Goal: Task Accomplishment & Management: Manage account settings

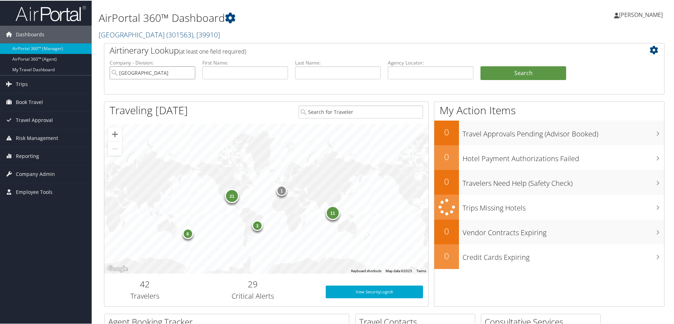
click at [159, 74] on input "Rimini Street" at bounding box center [153, 72] width 86 height 13
click at [39, 177] on span "Company Admin" at bounding box center [35, 174] width 39 height 18
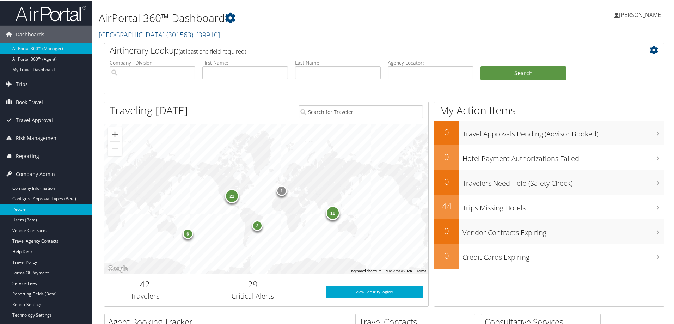
click at [29, 208] on link "People" at bounding box center [46, 208] width 92 height 11
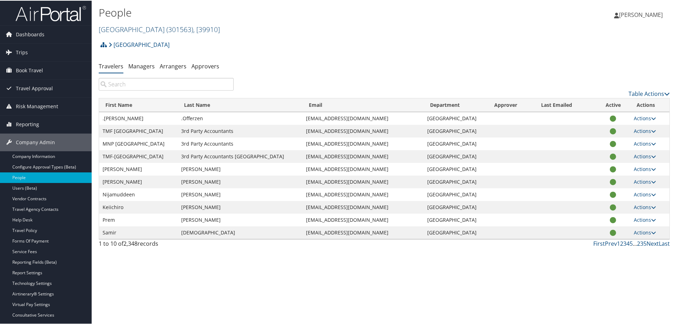
click at [166, 29] on span "( 301563 )" at bounding box center [179, 29] width 27 height 10
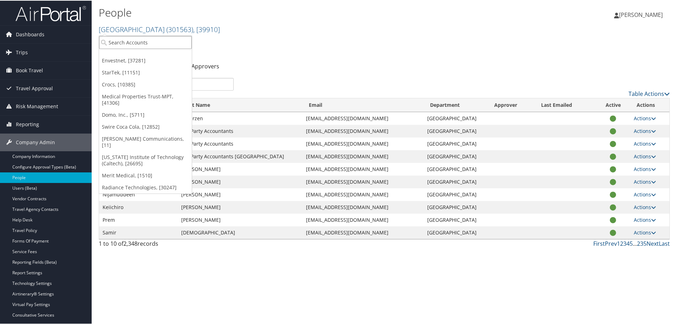
click at [140, 43] on input "search" at bounding box center [145, 41] width 93 height 13
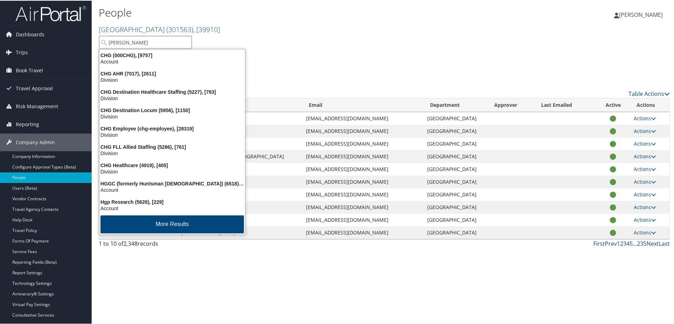
type input "hagerty"
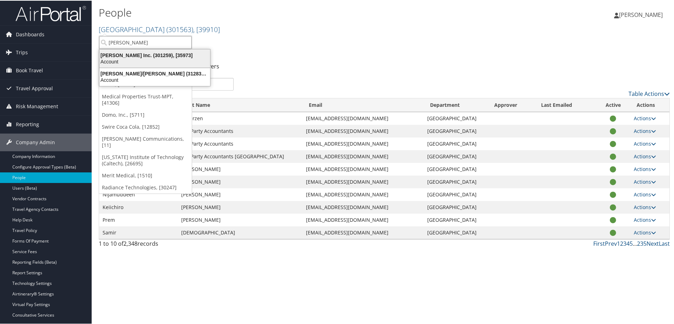
click at [141, 57] on div "Hagerty Inc. (301259), [35973]" at bounding box center [154, 54] width 119 height 6
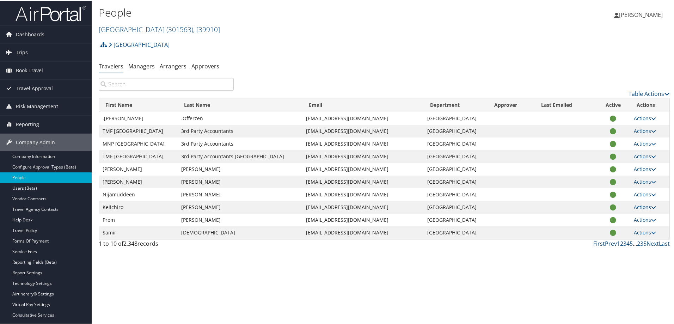
click at [137, 83] on input "search" at bounding box center [166, 83] width 135 height 13
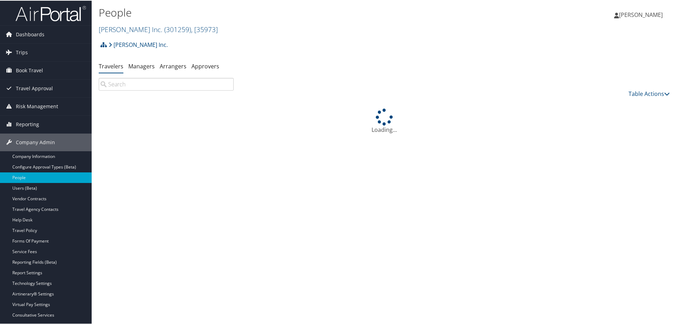
click at [137, 86] on input "search" at bounding box center [166, 83] width 135 height 13
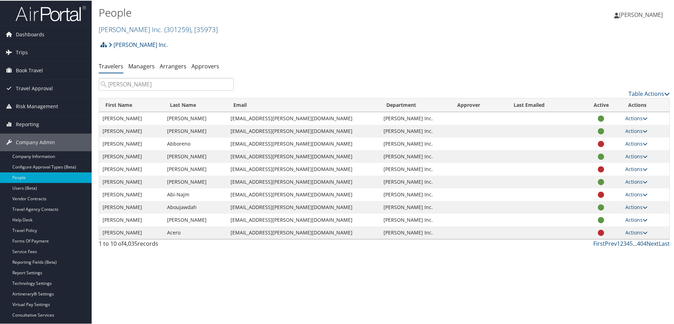
click at [109, 85] on input "hagerty" at bounding box center [166, 83] width 135 height 13
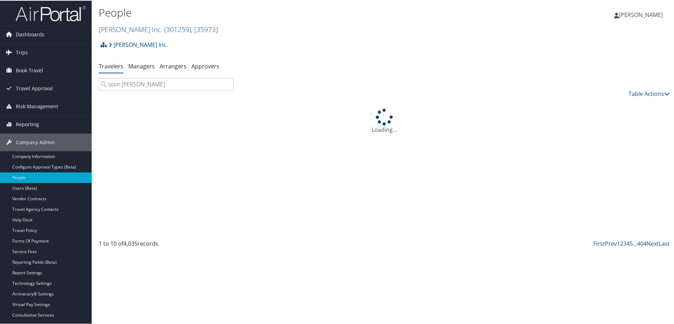
click at [144, 84] on input "soon hagerty" at bounding box center [166, 83] width 135 height 13
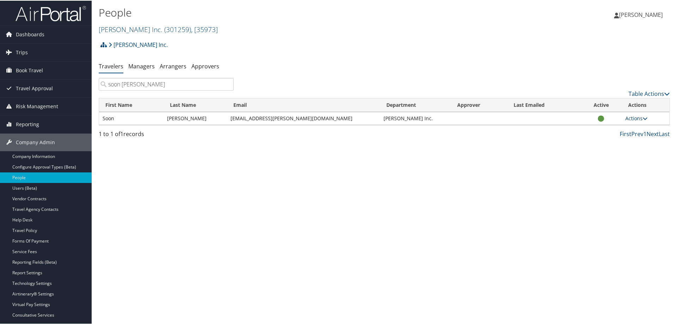
type input "soon hagerty"
click at [639, 117] on link "Actions" at bounding box center [636, 117] width 22 height 7
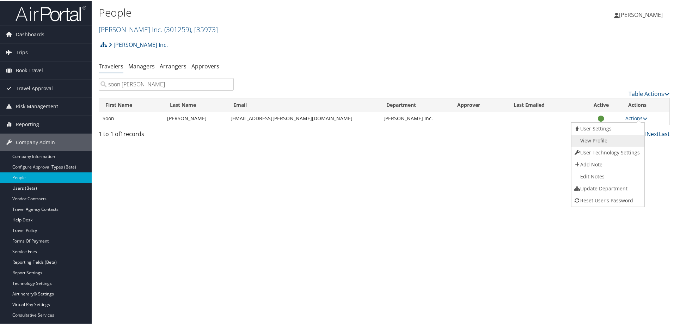
click at [606, 137] on link "View Profile" at bounding box center [607, 140] width 72 height 12
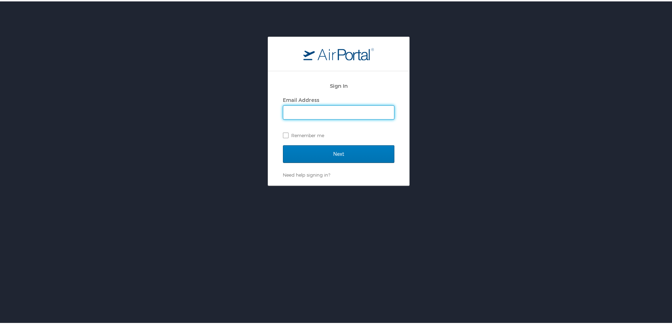
click at [293, 112] on input "Email Address" at bounding box center [338, 110] width 111 height 13
type input "[PERSON_NAME][EMAIL_ADDRESS][PERSON_NAME][DOMAIN_NAME]"
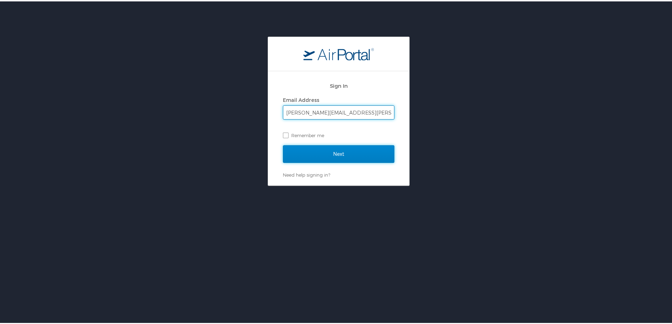
click at [317, 148] on input "Next" at bounding box center [338, 153] width 111 height 18
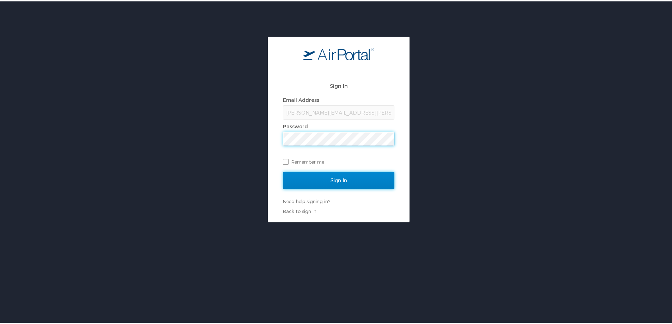
click at [323, 179] on input "Sign In" at bounding box center [338, 179] width 111 height 18
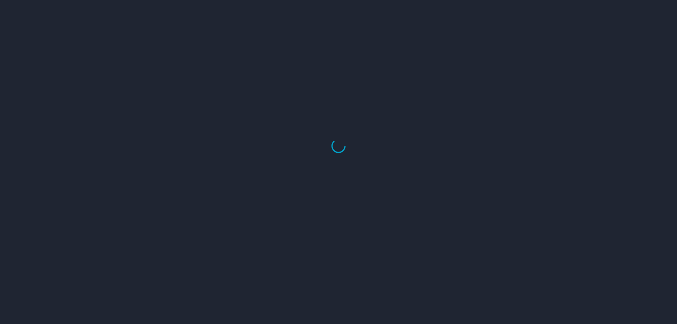
select select "US"
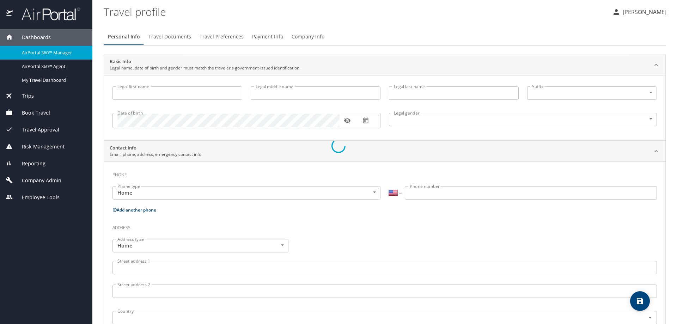
type input "Soon"
type input "Hagerty"
type input "Female"
select select "US"
select select "LR"
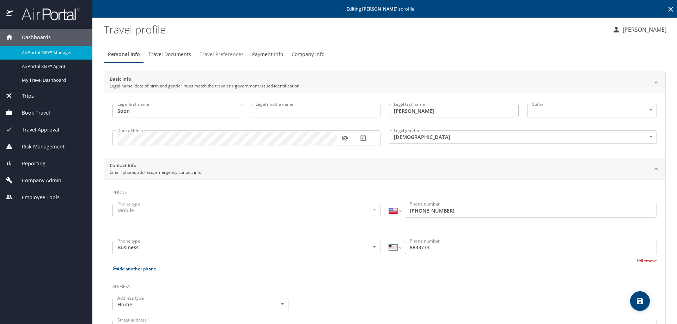
click at [228, 57] on span "Travel Preferences" at bounding box center [222, 54] width 44 height 9
